Goal: Transaction & Acquisition: Book appointment/travel/reservation

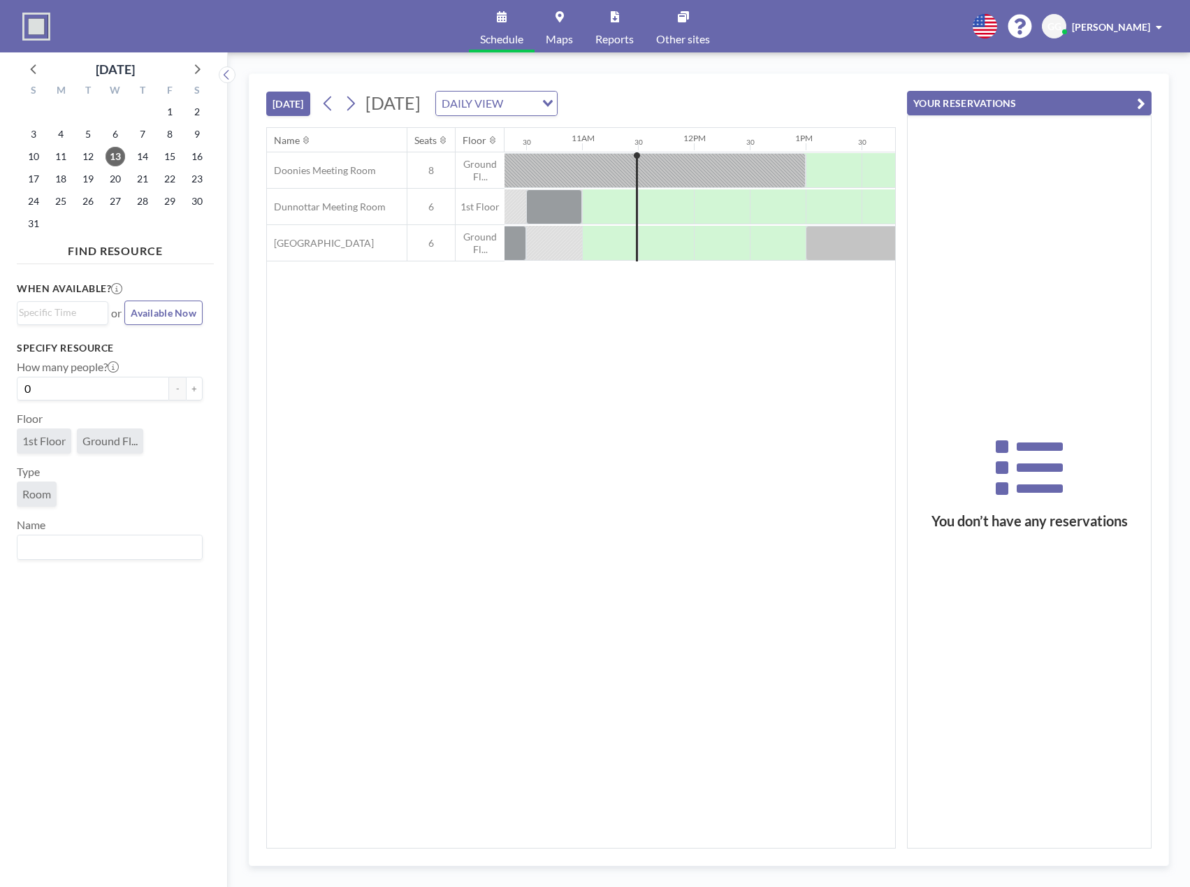
scroll to position [0, 1174]
click at [357, 104] on icon at bounding box center [350, 103] width 13 height 21
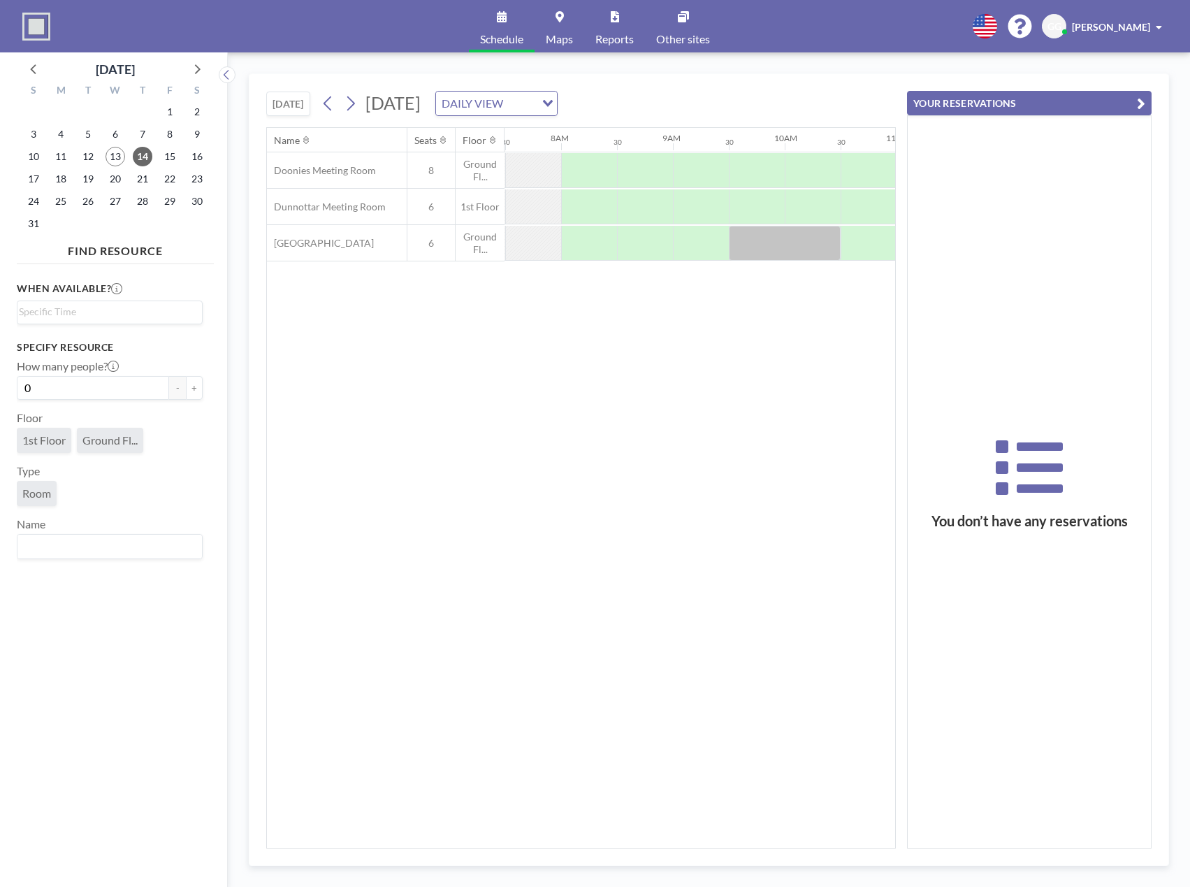
scroll to position [0, 839]
click at [323, 100] on button at bounding box center [328, 103] width 22 height 22
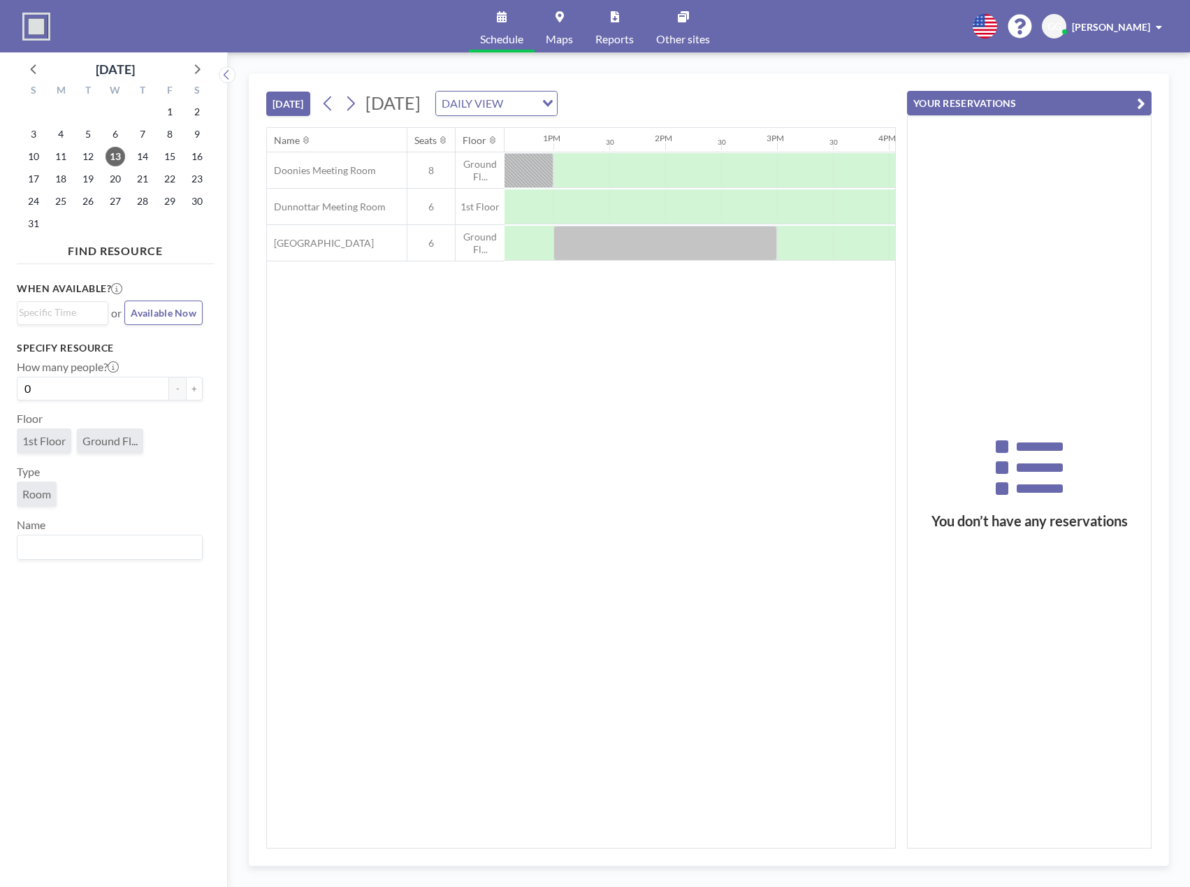
scroll to position [0, 1471]
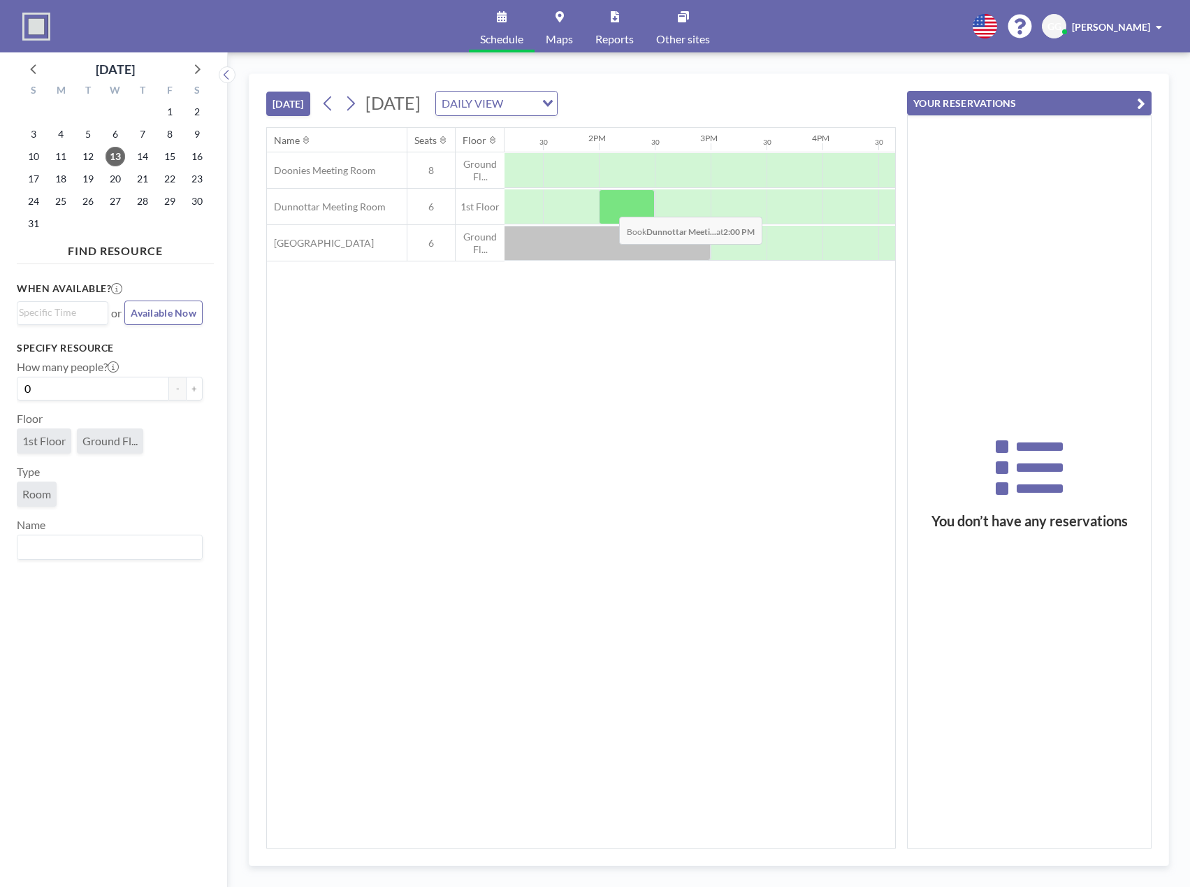
click at [608, 206] on div at bounding box center [627, 206] width 56 height 35
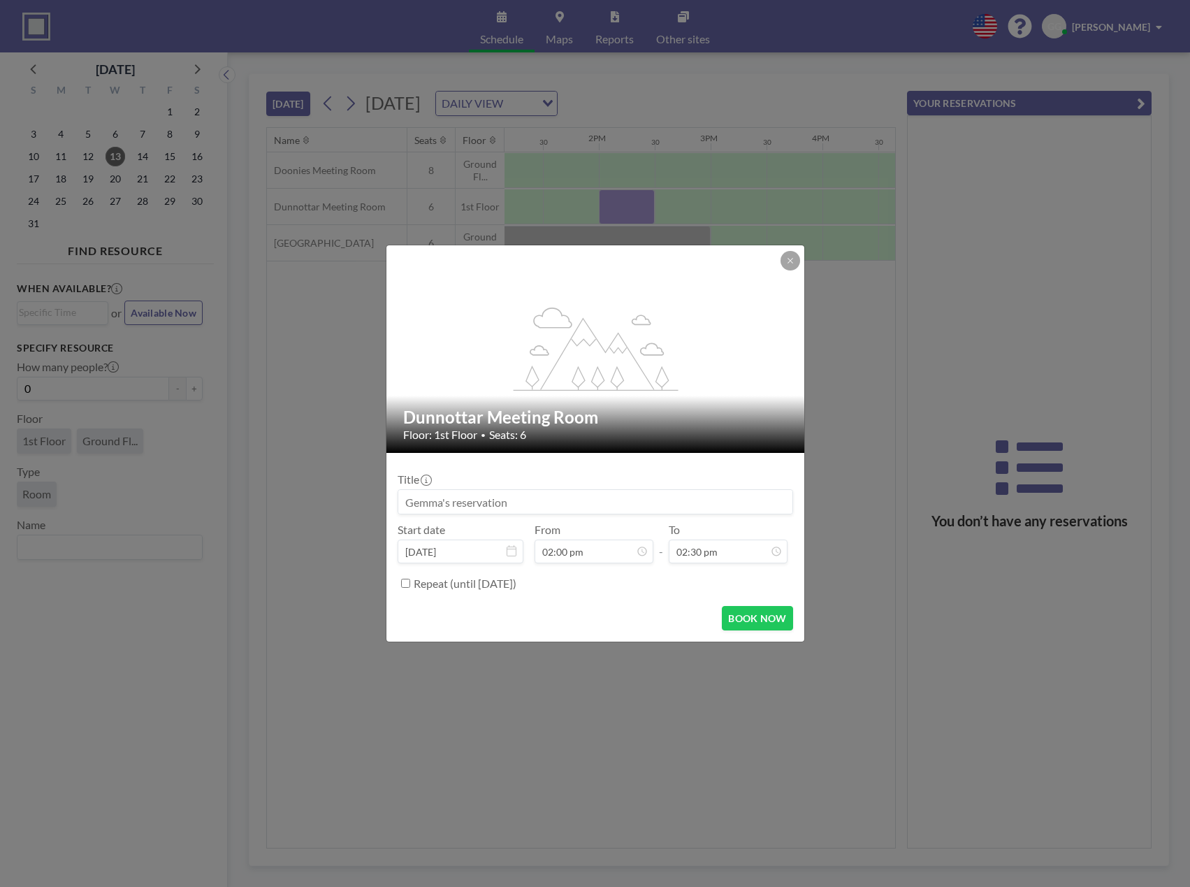
click at [549, 501] on input at bounding box center [595, 502] width 394 height 24
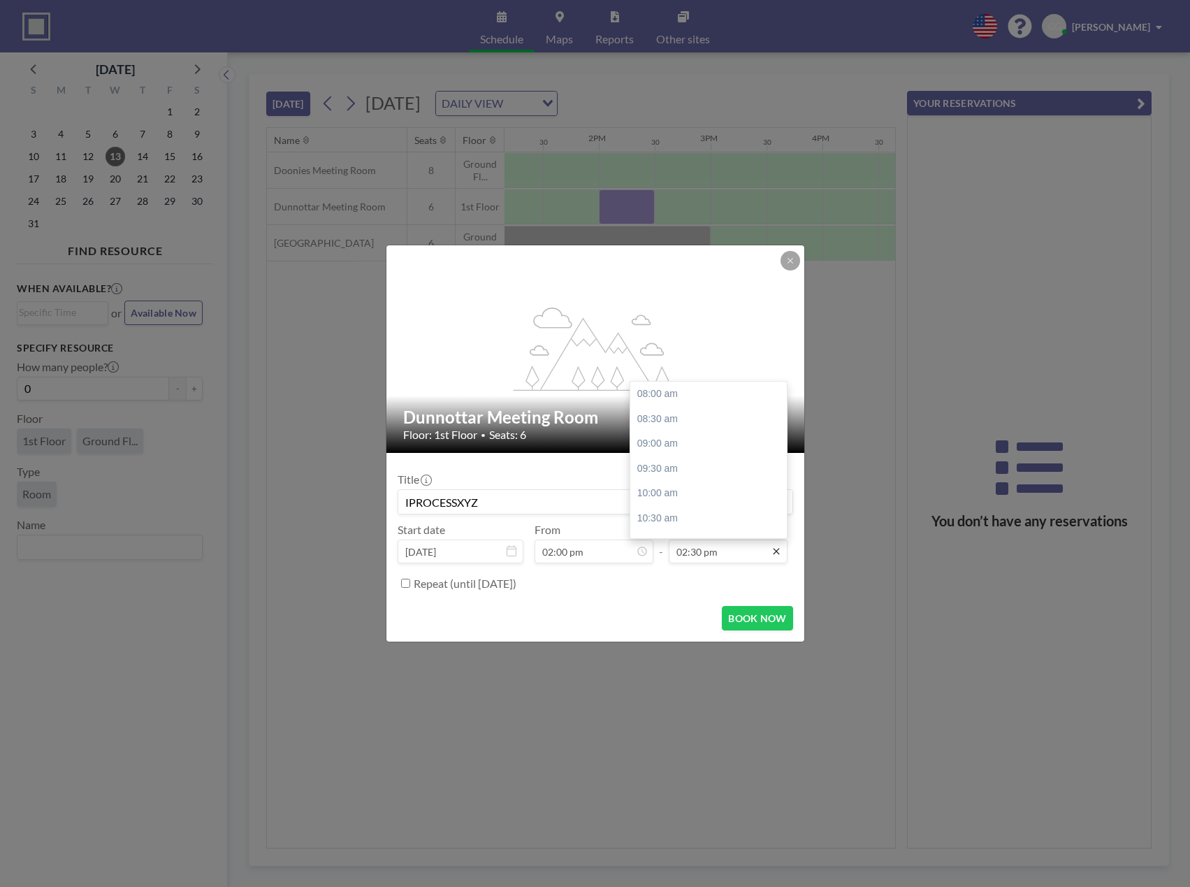
scroll to position [324, 0]
type input "IPROCESSXYZ"
click at [764, 552] on input "02:30 pm" at bounding box center [728, 552] width 119 height 24
click at [681, 422] on div "03:00 pm" at bounding box center [712, 418] width 164 height 25
type input "03:00 pm"
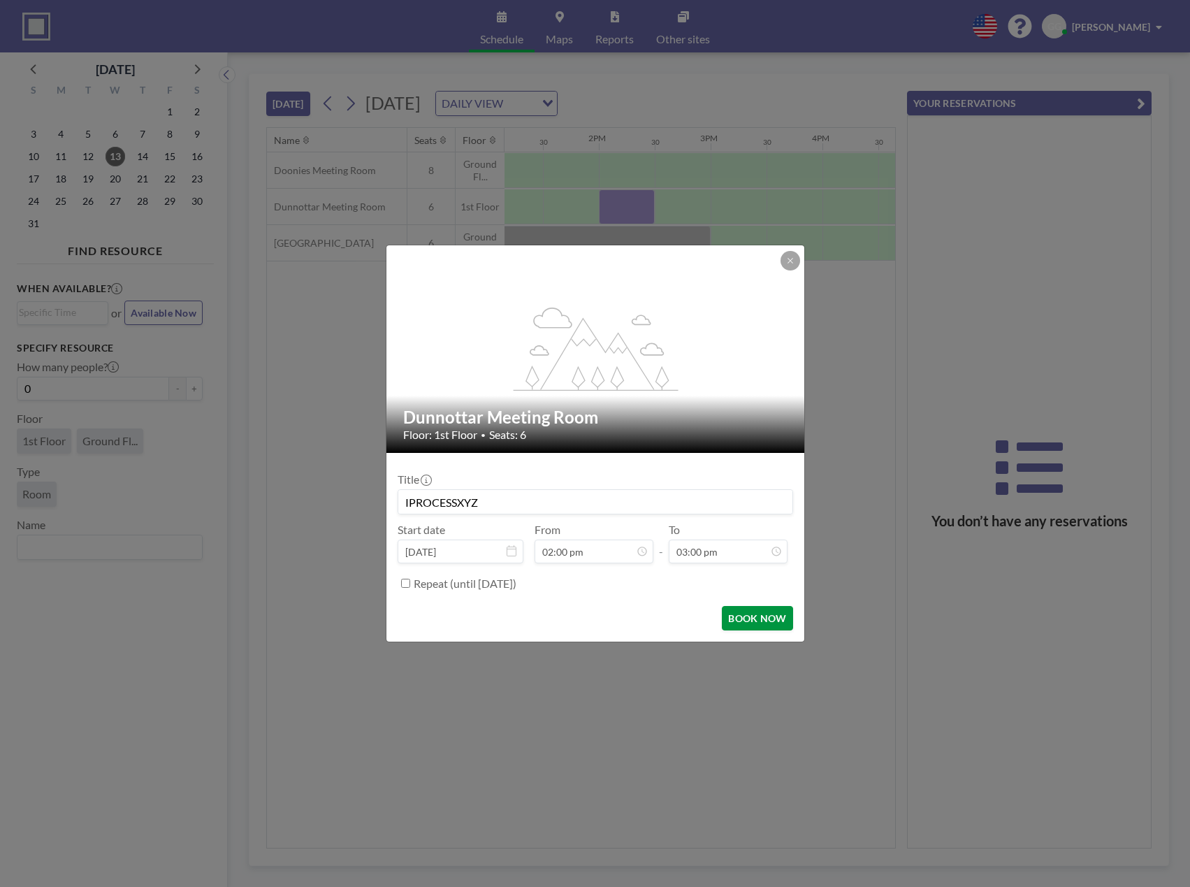
scroll to position [348, 0]
click at [761, 615] on button "BOOK NOW" at bounding box center [757, 618] width 71 height 24
